Goal: Information Seeking & Learning: Learn about a topic

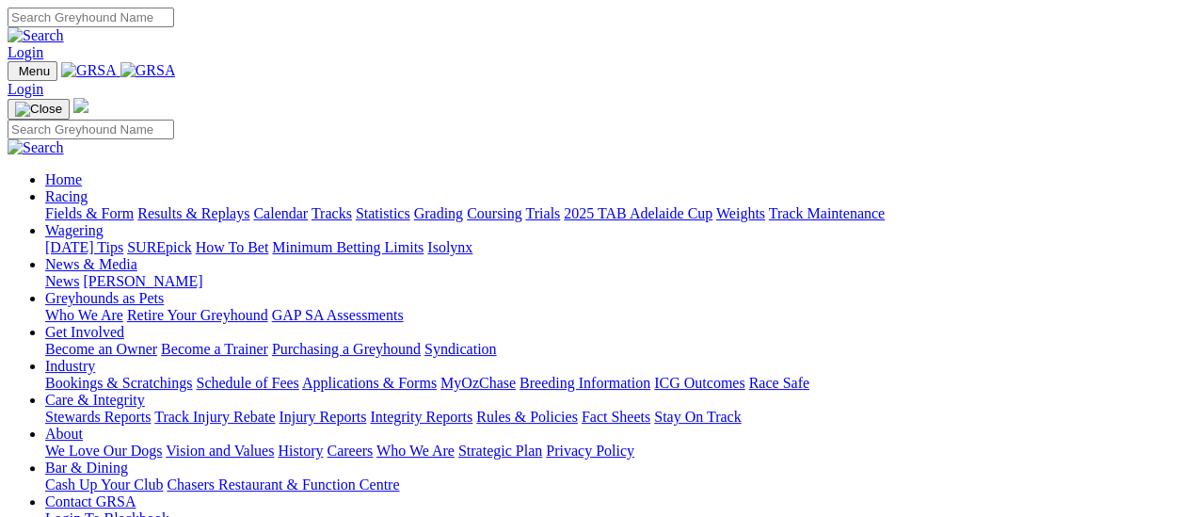
click at [102, 205] on link "Fields & Form" at bounding box center [89, 213] width 88 height 16
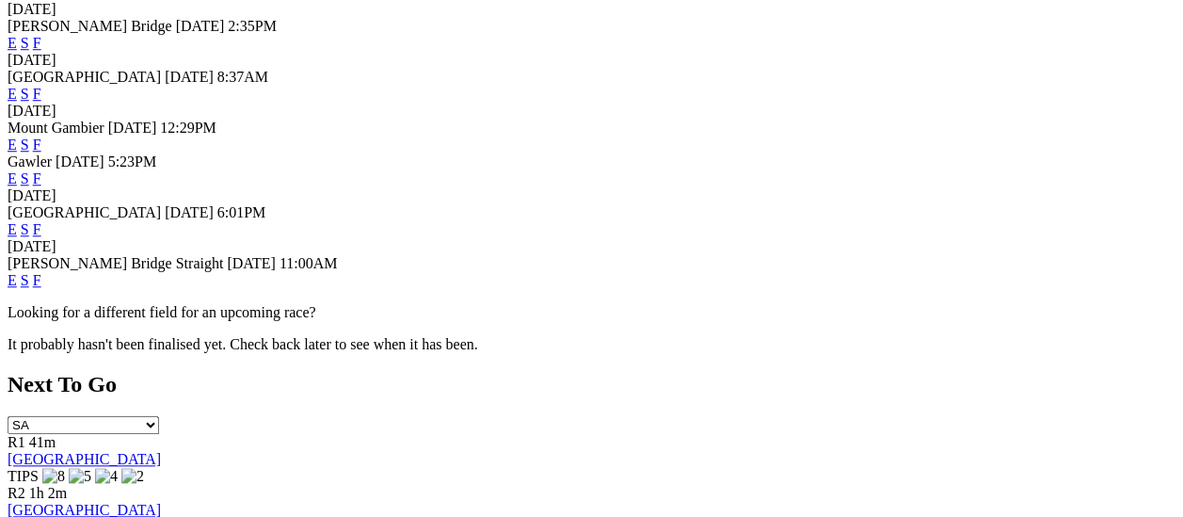
scroll to position [753, 0]
click at [41, 287] on link "F" at bounding box center [37, 279] width 8 height 16
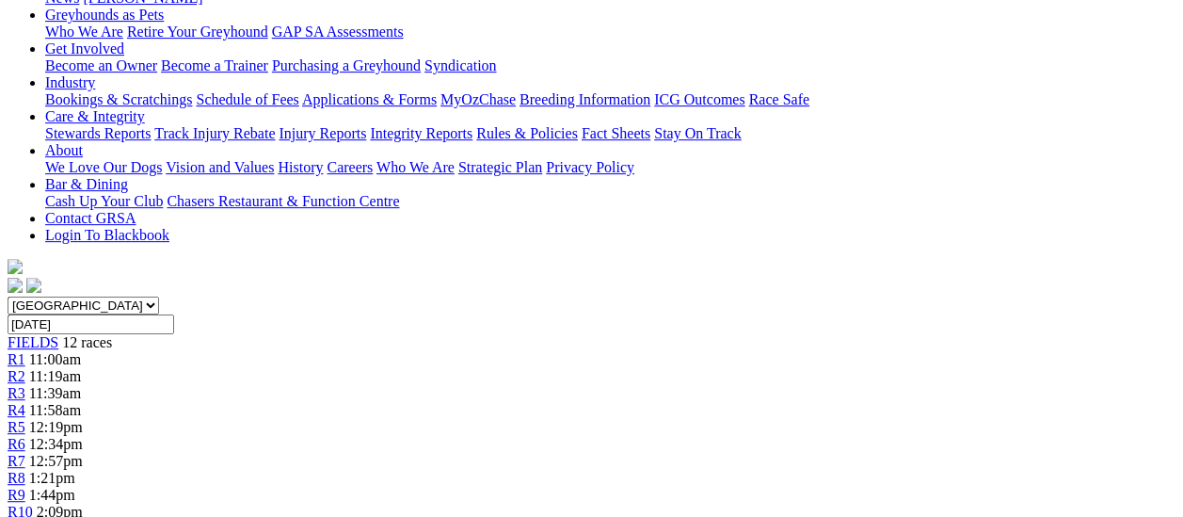
scroll to position [94, 0]
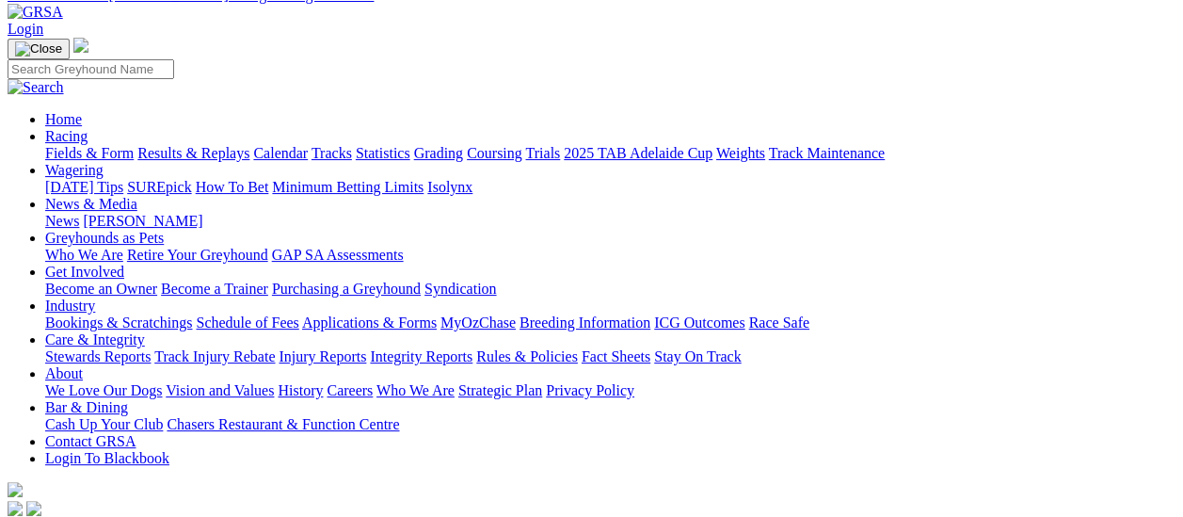
click at [60, 145] on link "Fields & Form" at bounding box center [89, 153] width 88 height 16
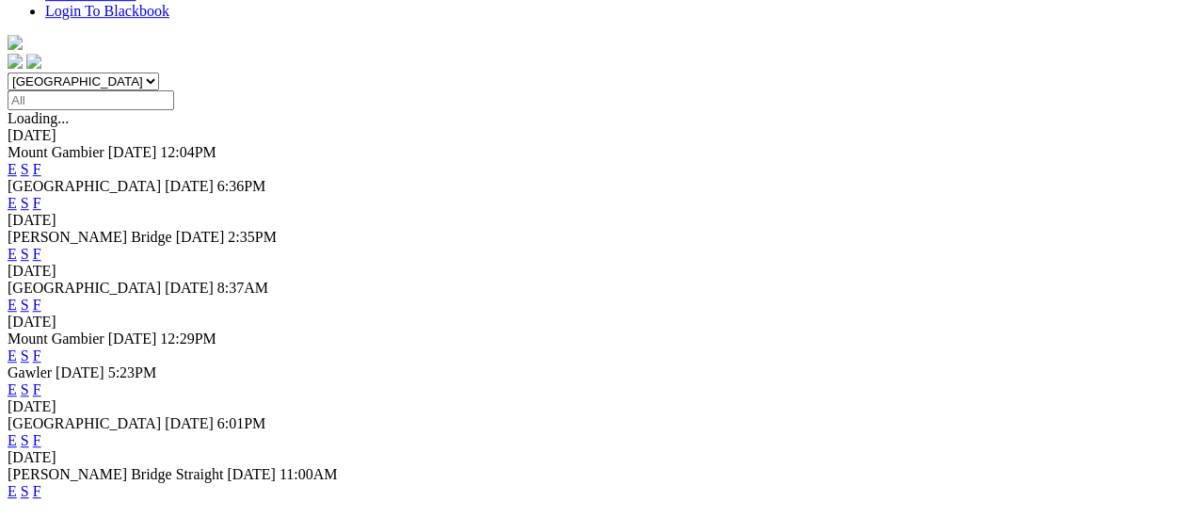
scroll to position [753, 0]
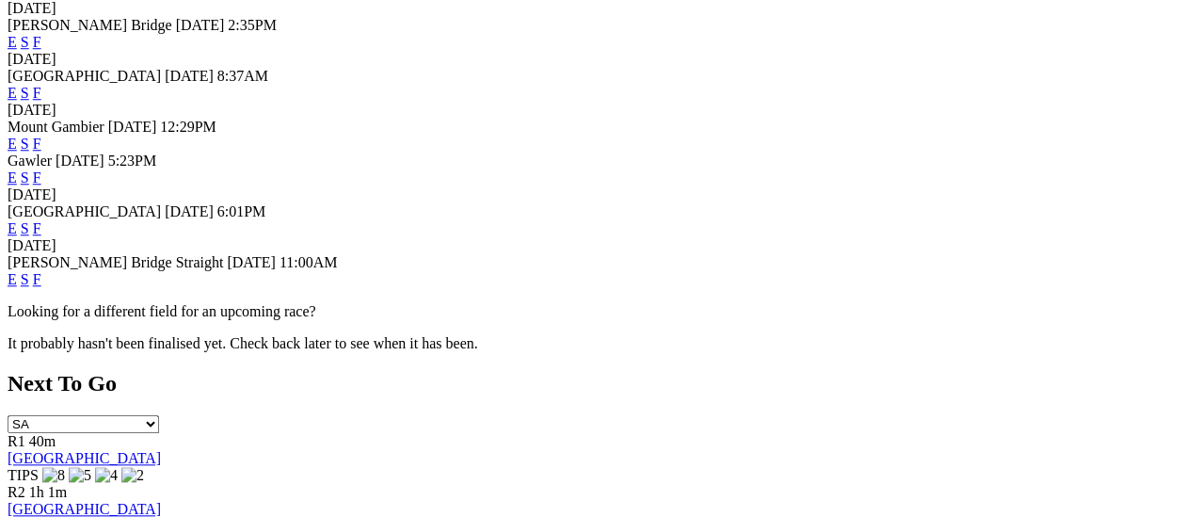
click at [41, 220] on link "F" at bounding box center [37, 228] width 8 height 16
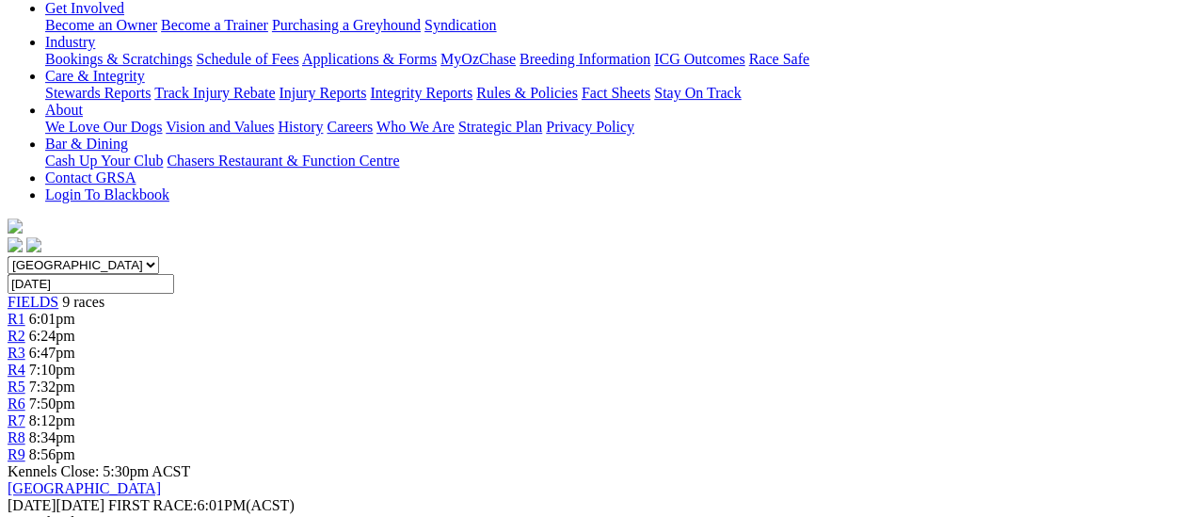
scroll to position [376, 0]
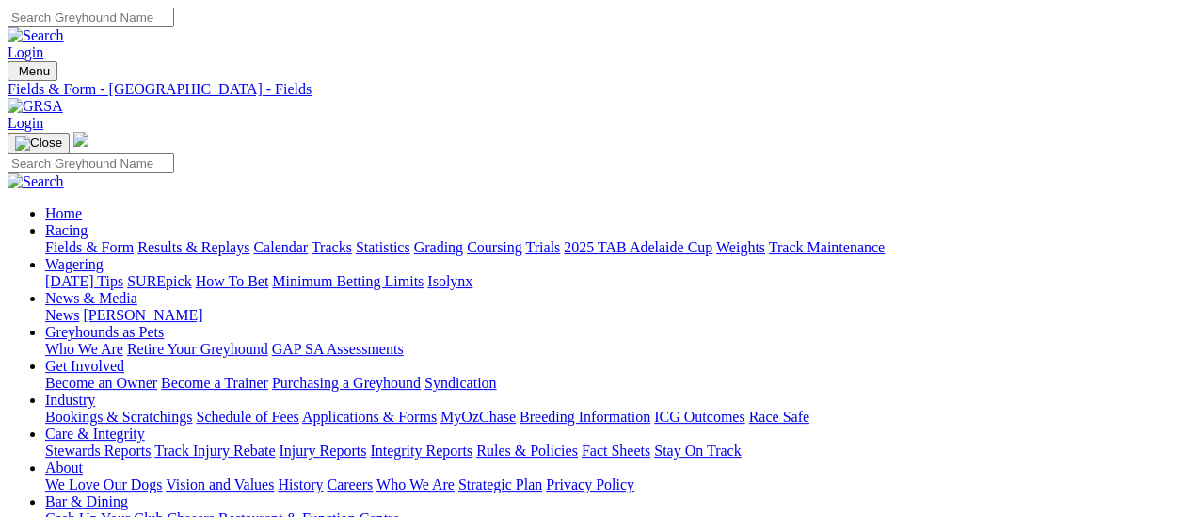
click at [202, 307] on link "[PERSON_NAME]" at bounding box center [142, 315] width 119 height 16
